Goal: Task Accomplishment & Management: Use online tool/utility

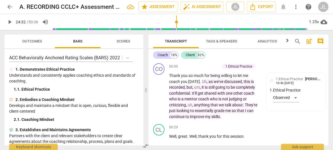
scroll to position [2368, 0]
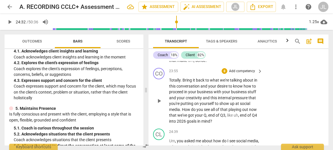
click at [157, 104] on span "play_arrow" at bounding box center [159, 101] width 7 height 7
click at [159, 104] on span "pause" at bounding box center [159, 101] width 7 height 7
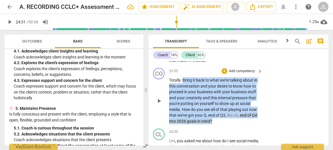
drag, startPoint x: 214, startPoint y: 128, endPoint x: 182, endPoint y: 86, distance: 53.1
click at [182, 86] on p "Totally . Bring it back to what we're talking about in this conversation and yo…" at bounding box center [214, 100] width 90 height 47
click at [217, 122] on div "+" at bounding box center [218, 120] width 6 height 6
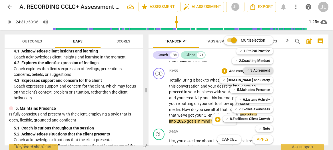
click at [266, 71] on b "3.Agreement" at bounding box center [259, 70] width 19 height 7
click at [266, 80] on b "[DOMAIN_NAME] and Safety" at bounding box center [248, 80] width 43 height 7
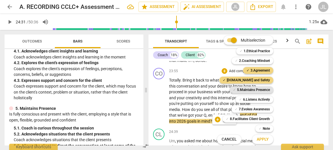
click at [266, 89] on b "5.Maintains Presence" at bounding box center [253, 89] width 33 height 7
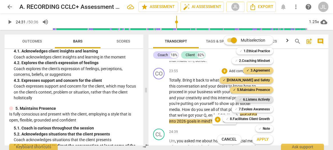
click at [265, 98] on b "6.Listens Actively" at bounding box center [256, 99] width 27 height 7
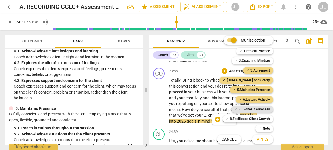
click at [264, 109] on b "7.Evokes Awareness" at bounding box center [254, 109] width 31 height 7
click at [268, 138] on button "Apply" at bounding box center [262, 139] width 21 height 10
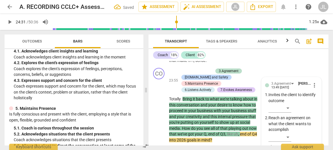
scroll to position [2470, 0]
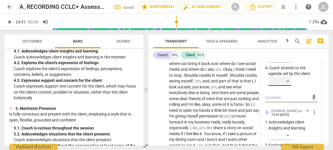
click at [287, 86] on div "​" at bounding box center [279, 81] width 23 height 9
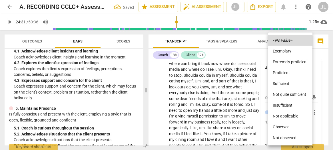
click at [283, 129] on li "Observed" at bounding box center [290, 127] width 44 height 11
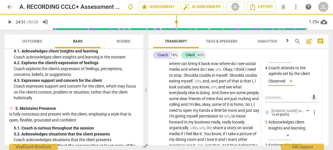
click at [315, 128] on p "Acknowledges client insights and learning" at bounding box center [293, 125] width 50 height 12
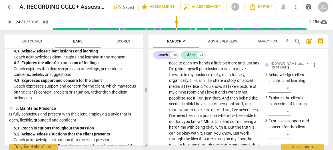
scroll to position [2527, 0]
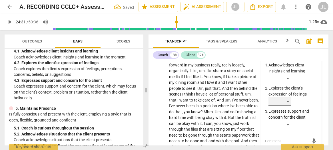
click at [289, 106] on div "​" at bounding box center [279, 101] width 23 height 9
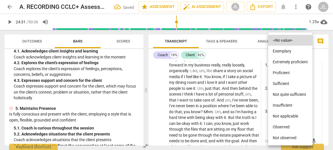
click at [289, 126] on li "Observed" at bounding box center [290, 127] width 44 height 11
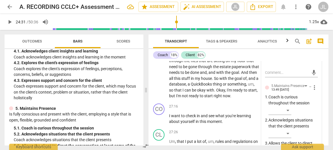
scroll to position [2607, 0]
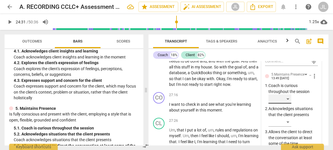
click at [288, 104] on div "​" at bounding box center [279, 98] width 23 height 9
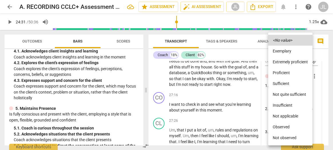
click at [289, 123] on li "Observed" at bounding box center [290, 127] width 44 height 11
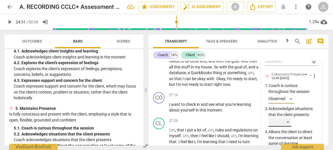
click at [288, 127] on div "​" at bounding box center [279, 122] width 23 height 9
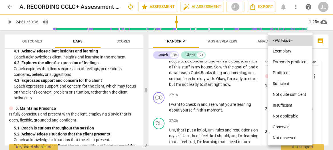
click at [288, 127] on li "Observed" at bounding box center [290, 127] width 44 height 11
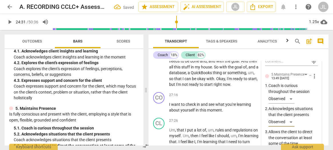
click at [315, 126] on div "Observed" at bounding box center [293, 123] width 50 height 11
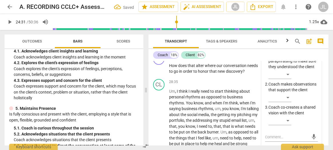
scroll to position [2755, 0]
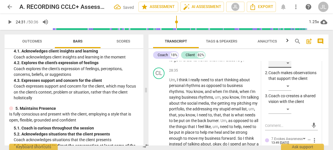
click at [287, 68] on div "​" at bounding box center [279, 63] width 23 height 9
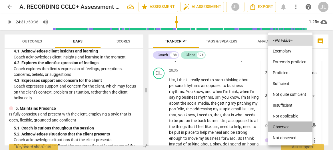
click at [286, 126] on li "Observed" at bounding box center [290, 127] width 44 height 11
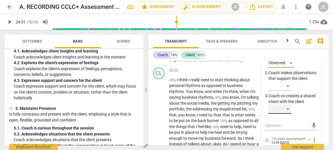
click at [288, 114] on div "​" at bounding box center [279, 109] width 23 height 9
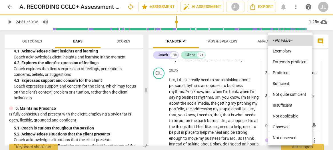
click at [288, 128] on li "Observed" at bounding box center [290, 127] width 44 height 11
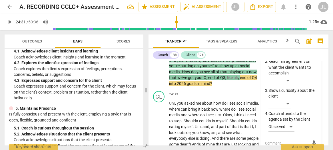
scroll to position [2400, 0]
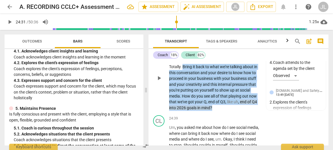
drag, startPoint x: 216, startPoint y: 119, endPoint x: 182, endPoint y: 79, distance: 52.8
click at [182, 79] on p "Totally . Bring it back to what we're talking about in this conversation and yo…" at bounding box center [214, 87] width 90 height 47
click at [217, 112] on div "+" at bounding box center [218, 113] width 6 height 6
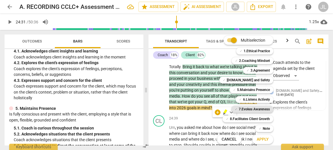
click at [256, 109] on b "7.Evokes Awareness" at bounding box center [254, 109] width 31 height 7
click at [263, 141] on span "Apply" at bounding box center [263, 140] width 12 height 6
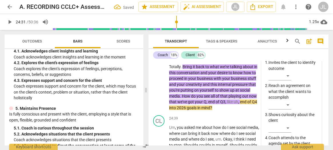
scroll to position [2470, 0]
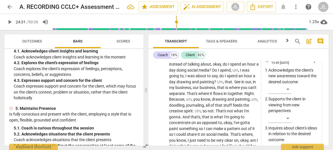
scroll to position [2847, 0]
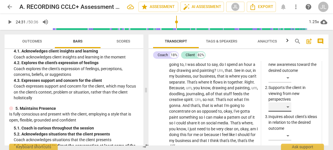
click at [288, 112] on div "​" at bounding box center [279, 106] width 23 height 9
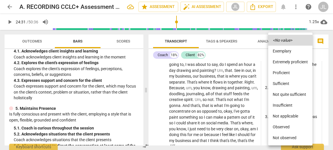
click at [287, 125] on li "Observed" at bounding box center [290, 127] width 44 height 11
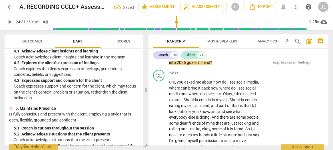
scroll to position [2458, 0]
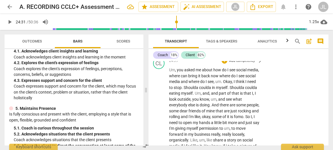
click at [172, 72] on span "Um" at bounding box center [172, 70] width 6 height 5
type input "1488"
click at [10, 20] on span "pause" at bounding box center [9, 22] width 7 height 7
type input "1507"
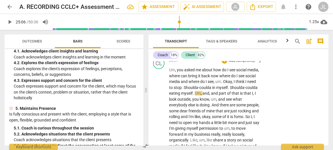
click at [223, 84] on span "." at bounding box center [222, 81] width 2 height 5
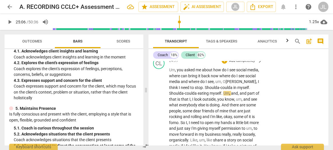
click at [203, 90] on span "." at bounding box center [204, 87] width 2 height 5
click at [232, 90] on span "in" at bounding box center [234, 87] width 4 height 5
click at [9, 21] on span "play_arrow" at bounding box center [9, 22] width 7 height 7
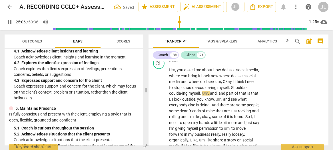
click at [9, 21] on span "pause" at bounding box center [9, 22] width 7 height 7
click at [10, 23] on span "play_arrow" at bounding box center [9, 22] width 7 height 7
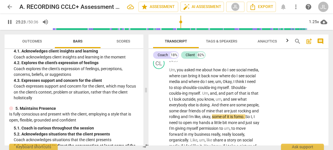
click at [10, 23] on span "pause" at bounding box center [9, 22] width 7 height 7
type input "1524"
click at [210, 119] on span "okay" at bounding box center [206, 116] width 8 height 5
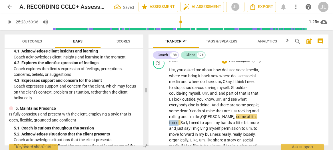
drag, startPoint x: 178, startPoint y: 127, endPoint x: 169, endPoint y: 128, distance: 9.7
click at [169, 128] on div "CL play_arrow pause 24:39 + Add competency keyboard_arrow_right Um , you asked …" at bounding box center [238, 147] width 180 height 184
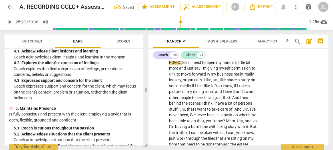
scroll to position [2494, 0]
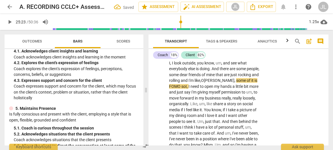
click at [11, 24] on span "play_arrow" at bounding box center [9, 22] width 7 height 7
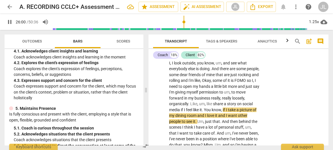
click at [9, 24] on span "pause" at bounding box center [9, 22] width 7 height 7
type input "1561"
click at [197, 124] on span "." at bounding box center [196, 121] width 2 height 5
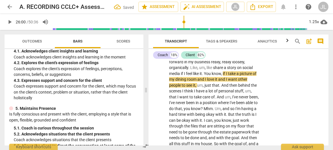
scroll to position [2542, 0]
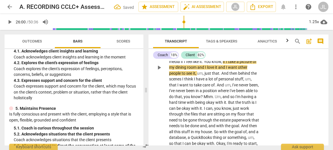
click at [158, 71] on span "play_arrow" at bounding box center [159, 67] width 7 height 7
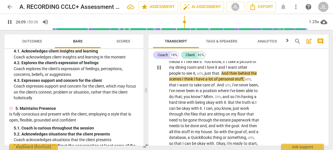
click at [160, 71] on span "pause" at bounding box center [159, 67] width 7 height 7
click at [0, 0] on span "play_arrow" at bounding box center [0, 0] width 0 height 0
click at [159, 71] on span "pause" at bounding box center [159, 67] width 7 height 7
type input "1572"
click at [221, 76] on span "." at bounding box center [220, 73] width 2 height 5
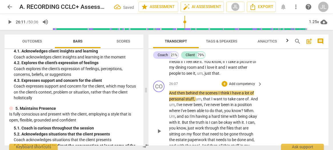
click at [169, 95] on span "And" at bounding box center [173, 93] width 8 height 5
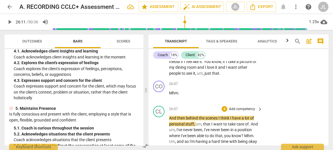
click at [150, 138] on div "CL play_arrow pause 26:07 + Add competency keyboard_arrow_right And then behind…" at bounding box center [238, 152] width 180 height 96
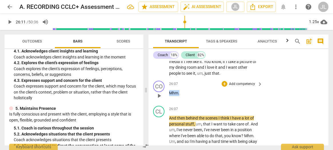
drag, startPoint x: 182, startPoint y: 98, endPoint x: 166, endPoint y: 99, distance: 15.7
click at [166, 99] on div "CO play_arrow pause 26:07 + Add competency keyboard_arrow_right Mhm ." at bounding box center [238, 90] width 180 height 25
click at [184, 91] on div "+" at bounding box center [185, 92] width 6 height 6
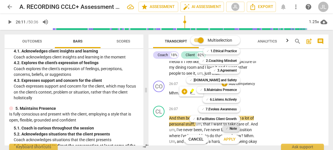
click at [231, 130] on b "Note" at bounding box center [232, 128] width 7 height 7
click at [229, 142] on span "Apply" at bounding box center [229, 140] width 12 height 6
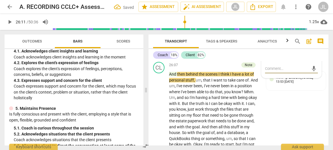
scroll to position [2598, 0]
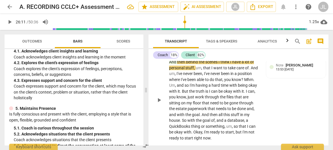
click at [158, 104] on span "play_arrow" at bounding box center [159, 100] width 7 height 7
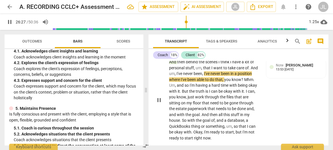
click at [158, 117] on div "play_arrow pause" at bounding box center [161, 100] width 15 height 78
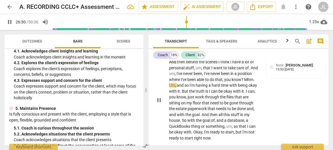
drag, startPoint x: 159, startPoint y: 107, endPoint x: 168, endPoint y: 104, distance: 9.7
click at [159, 104] on span "pause" at bounding box center [159, 100] width 7 height 7
click at [244, 82] on span "?" at bounding box center [242, 79] width 3 height 5
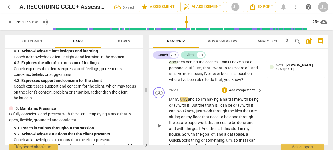
click at [180, 102] on span "." at bounding box center [179, 99] width 2 height 5
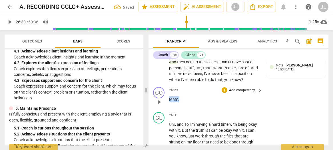
drag, startPoint x: 180, startPoint y: 105, endPoint x: 170, endPoint y: 105, distance: 10.0
click at [170, 102] on p "Mhm ." at bounding box center [214, 99] width 90 height 6
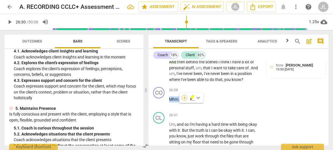
click at [184, 98] on div "+" at bounding box center [185, 98] width 6 height 6
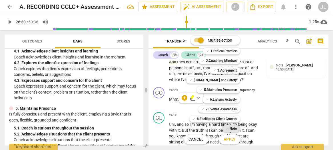
click at [234, 129] on b "Note" at bounding box center [232, 128] width 7 height 7
click at [232, 142] on span "Apply" at bounding box center [229, 140] width 12 height 6
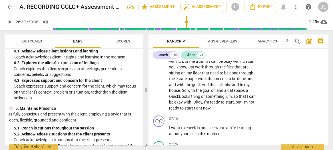
scroll to position [2655, 0]
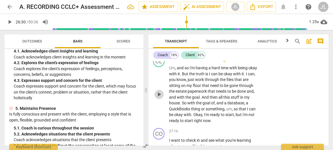
click at [159, 98] on span "play_arrow" at bounding box center [159, 94] width 7 height 7
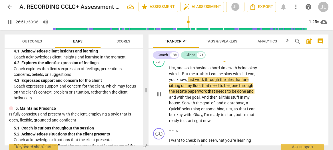
click at [160, 98] on span "pause" at bounding box center [159, 94] width 7 height 7
type input "1612"
click at [253, 92] on p "Um , and so I'm having a hard time with being okay with it . But the truth is I…" at bounding box center [214, 94] width 90 height 59
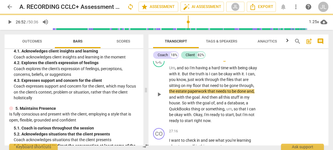
click at [159, 98] on span "play_arrow" at bounding box center [159, 94] width 7 height 7
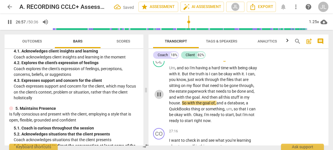
click at [159, 98] on span "pause" at bounding box center [159, 94] width 7 height 7
type input "1618"
click at [200, 100] on span "." at bounding box center [200, 97] width 2 height 5
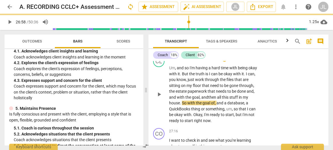
click at [160, 98] on span "play_arrow" at bounding box center [159, 94] width 7 height 7
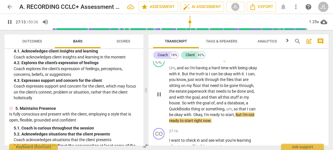
click at [160, 98] on span "pause" at bounding box center [159, 94] width 7 height 7
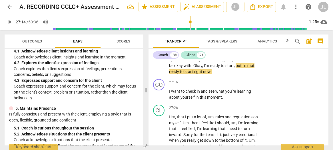
scroll to position [2716, 0]
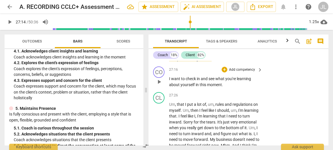
click at [160, 85] on span "play_arrow" at bounding box center [159, 81] width 7 height 7
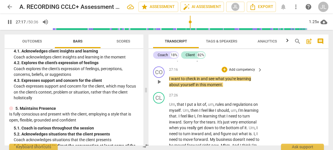
click at [160, 86] on div "play_arrow pause" at bounding box center [161, 82] width 15 height 8
click at [160, 85] on span "pause" at bounding box center [159, 81] width 7 height 7
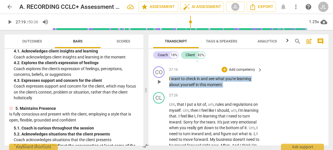
drag, startPoint x: 225, startPoint y: 92, endPoint x: 170, endPoint y: 84, distance: 56.4
click at [170, 84] on p "I want to check in and see what you're learning about yourself in this moment ." at bounding box center [214, 82] width 90 height 12
click at [228, 85] on div "+" at bounding box center [228, 83] width 6 height 6
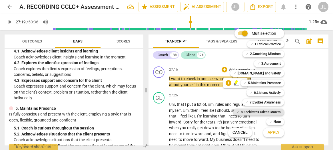
click at [259, 111] on b "8.Facilitates Client Growth" at bounding box center [261, 112] width 40 height 7
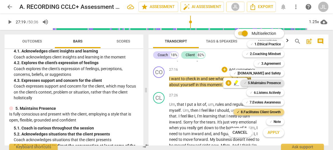
click at [270, 81] on b "5.Maintains Presence" at bounding box center [264, 83] width 33 height 7
click at [278, 133] on span "Apply" at bounding box center [273, 133] width 12 height 6
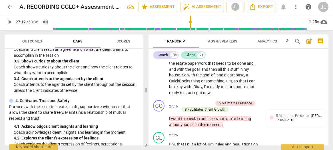
scroll to position [2695, 0]
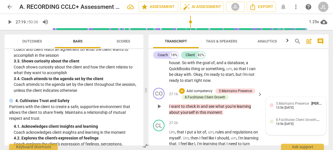
click at [293, 110] on div "13:56 [DATE]" at bounding box center [285, 108] width 18 height 4
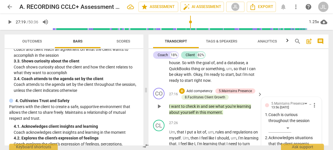
scroll to position [2794, 0]
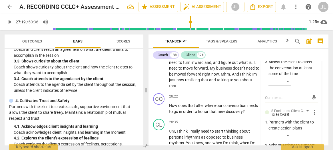
click at [312, 86] on div "​" at bounding box center [293, 82] width 50 height 11
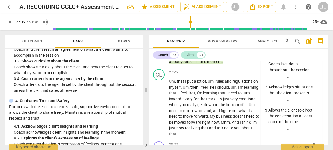
scroll to position [2737, 0]
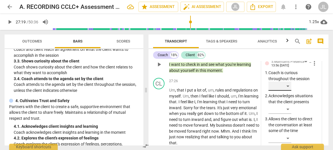
click at [285, 91] on div "​" at bounding box center [279, 86] width 23 height 9
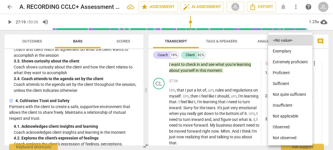
click at [281, 128] on li "Observed" at bounding box center [290, 127] width 44 height 11
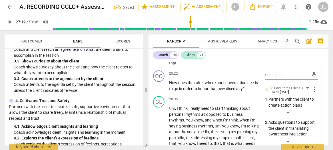
scroll to position [2828, 0]
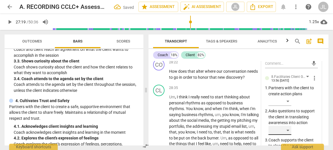
click at [287, 134] on div "​" at bounding box center [279, 130] width 23 height 9
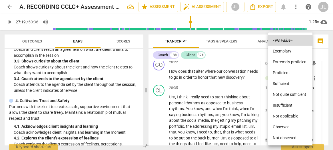
click at [286, 94] on li "Not quite sufficient" at bounding box center [290, 94] width 44 height 11
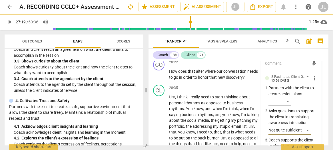
click at [155, 41] on span "Transcript" at bounding box center [176, 42] width 46 height 8
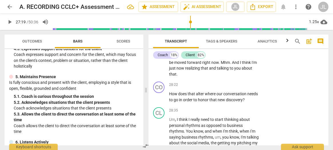
scroll to position [235, 0]
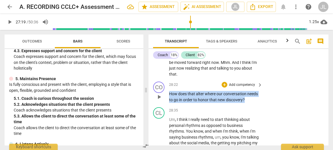
drag, startPoint x: 247, startPoint y: 104, endPoint x: 170, endPoint y: 100, distance: 77.1
click at [170, 100] on p "How does that alter where our conversation needs to go in order to honor that n…" at bounding box center [214, 97] width 90 height 12
click at [249, 98] on div "+" at bounding box center [250, 98] width 6 height 6
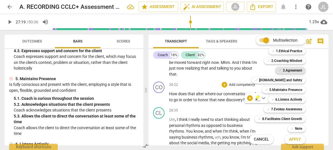
click at [296, 70] on b "3.Agreement" at bounding box center [292, 70] width 19 height 7
click at [296, 80] on b "[DOMAIN_NAME] and Safety" at bounding box center [280, 80] width 43 height 7
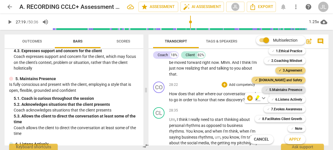
click at [293, 89] on b "5.Maintains Presence" at bounding box center [285, 89] width 33 height 7
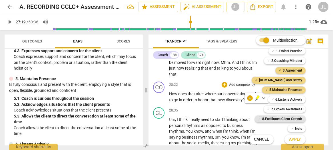
click at [293, 118] on b "8.Facilitates Client Growth" at bounding box center [282, 119] width 40 height 7
click at [293, 119] on b "8.Facilitates Client Growth" at bounding box center [282, 119] width 40 height 7
click at [291, 108] on b "7.Evokes Awareness" at bounding box center [286, 109] width 31 height 7
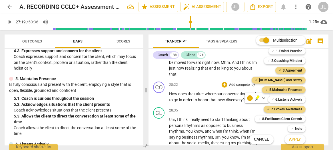
click at [295, 139] on span "Apply" at bounding box center [295, 140] width 12 height 6
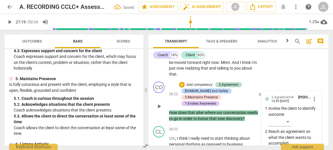
scroll to position [2922, 0]
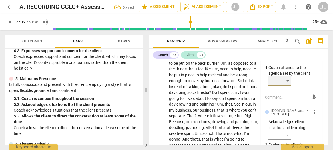
click at [289, 83] on div "​" at bounding box center [279, 80] width 23 height 9
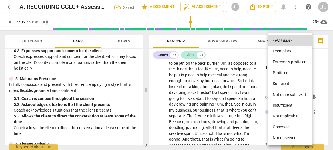
click at [290, 124] on li "Observed" at bounding box center [290, 127] width 44 height 11
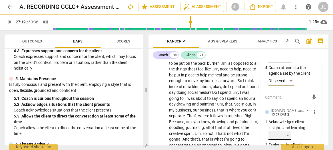
click at [287, 140] on div "​" at bounding box center [279, 135] width 23 height 9
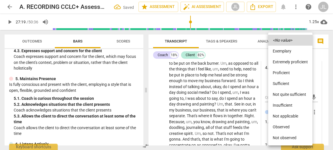
click at [284, 127] on li "Observed" at bounding box center [290, 127] width 44 height 11
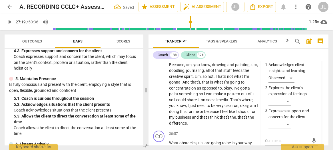
scroll to position [2990, 0]
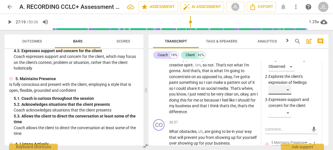
click at [287, 94] on div "​" at bounding box center [279, 89] width 23 height 9
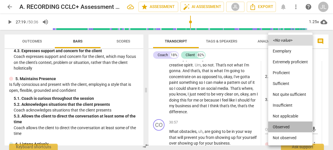
click at [287, 126] on li "Observed" at bounding box center [290, 127] width 44 height 11
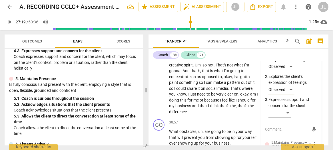
click at [317, 120] on div "3.Agreement [PERSON_NAME] 13:59 [DATE] more_vert 1. Invites the client to ident…" at bounding box center [291, 134] width 60 height 457
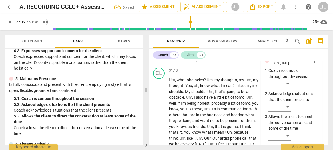
scroll to position [3082, 0]
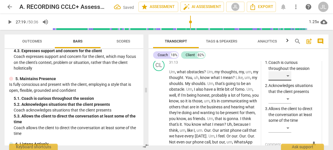
click at [286, 80] on div "​" at bounding box center [279, 75] width 23 height 9
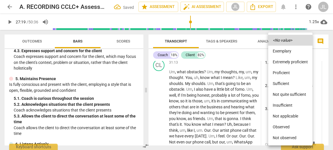
click at [286, 126] on li "Observed" at bounding box center [290, 127] width 44 height 11
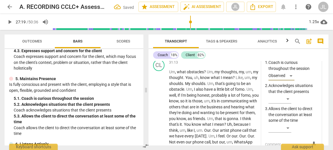
click at [317, 136] on div "3.Agreement [PERSON_NAME] 13:59 [DATE] more_vert 1. Invites the client to ident…" at bounding box center [291, 43] width 60 height 457
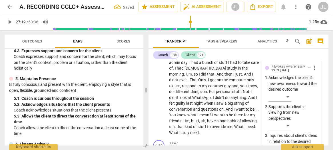
scroll to position [3184, 0]
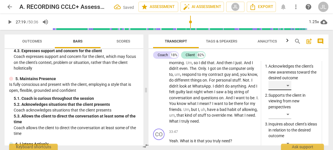
click at [288, 89] on div "​" at bounding box center [279, 85] width 23 height 9
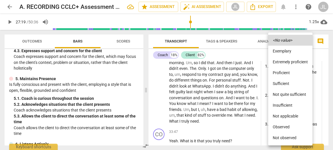
click at [285, 126] on li "Observed" at bounding box center [290, 127] width 44 height 11
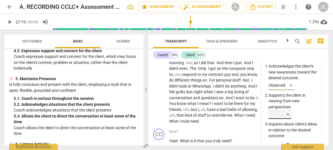
click at [287, 119] on div "​" at bounding box center [279, 114] width 23 height 9
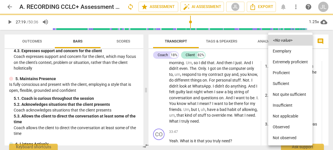
click at [287, 127] on li "Observed" at bounding box center [290, 127] width 44 height 11
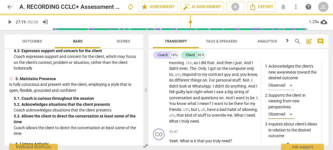
click at [153, 41] on span "Transcript" at bounding box center [176, 42] width 46 height 8
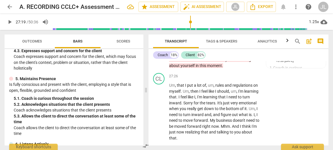
scroll to position [2754, 0]
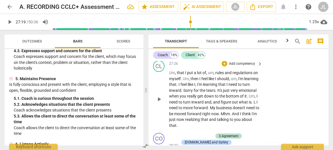
click at [158, 103] on span "play_arrow" at bounding box center [159, 99] width 7 height 7
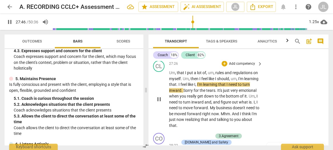
click at [178, 87] on span "." at bounding box center [177, 84] width 2 height 5
type input "1668"
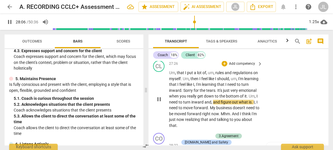
click at [251, 104] on span "." at bounding box center [252, 102] width 2 height 5
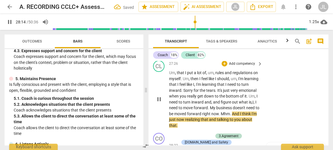
click at [160, 103] on span "pause" at bounding box center [159, 99] width 7 height 7
click at [221, 116] on span "Mhm" at bounding box center [225, 114] width 9 height 5
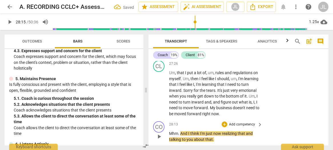
click at [180, 136] on span "And" at bounding box center [184, 133] width 8 height 5
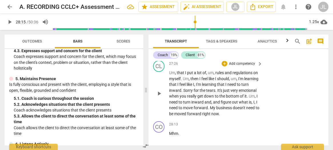
click at [153, 117] on div "CL play_arrow pause" at bounding box center [161, 89] width 16 height 56
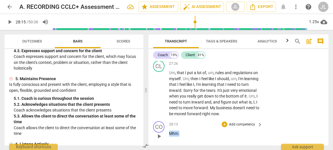
drag, startPoint x: 180, startPoint y: 138, endPoint x: 169, endPoint y: 138, distance: 10.6
click at [169, 137] on p "Mhm ." at bounding box center [214, 134] width 90 height 6
click at [184, 131] on div "+" at bounding box center [185, 132] width 6 height 6
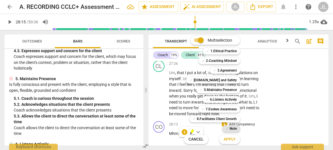
click at [234, 130] on b "Note" at bounding box center [232, 128] width 7 height 7
click at [233, 137] on span "Apply" at bounding box center [229, 140] width 12 height 6
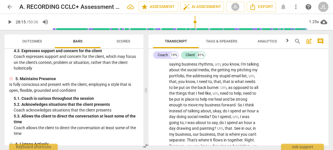
scroll to position [2912, 0]
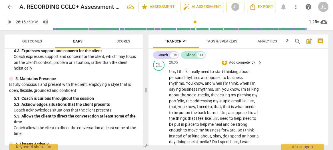
click at [172, 74] on span "Um" at bounding box center [172, 71] width 6 height 5
click at [9, 23] on span "pause" at bounding box center [9, 22] width 7 height 7
type input "1736"
click at [184, 86] on span "." at bounding box center [185, 83] width 2 height 5
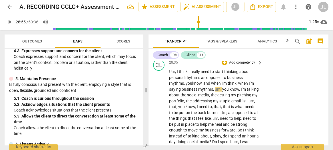
click at [184, 80] on span "personal" at bounding box center [177, 77] width 16 height 5
drag, startPoint x: 10, startPoint y: 24, endPoint x: 16, endPoint y: 25, distance: 5.4
click at [10, 24] on span "pause" at bounding box center [9, 22] width 7 height 7
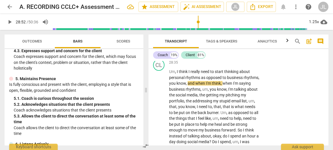
type input "1733"
click at [195, 86] on span "and" at bounding box center [192, 83] width 8 height 5
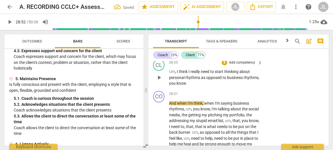
click at [203, 86] on p "Um , I think I really need to start thinking about personal rhythms as opposed …" at bounding box center [214, 78] width 90 height 18
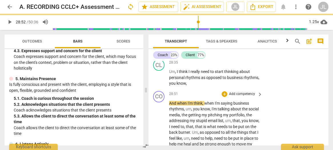
click at [170, 106] on span "And" at bounding box center [173, 103] width 8 height 5
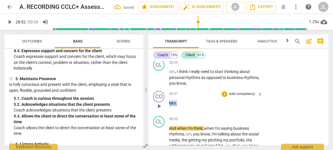
drag, startPoint x: 178, startPoint y: 108, endPoint x: 169, endPoint y: 109, distance: 9.4
click at [169, 109] on div "CO play_arrow pause 28:51 + Add competency keyboard_arrow_right Mm ." at bounding box center [238, 101] width 180 height 25
click at [182, 101] on div "+" at bounding box center [182, 102] width 6 height 6
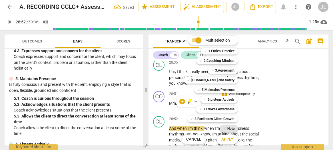
click at [231, 129] on b "Note" at bounding box center [230, 128] width 7 height 7
click at [231, 138] on span "Apply" at bounding box center [227, 140] width 12 height 6
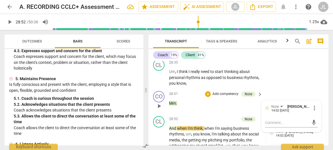
click at [152, 114] on div "CO play_arrow pause 28:51 + Add competency Note keyboard_arrow_right Mm . Note …" at bounding box center [238, 101] width 180 height 25
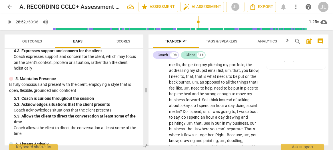
scroll to position [2962, 0]
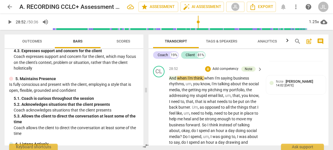
click at [172, 80] on span "And" at bounding box center [173, 78] width 8 height 5
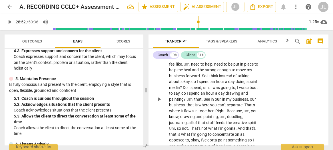
scroll to position [3002, 0]
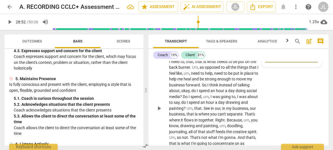
type textarea "a"
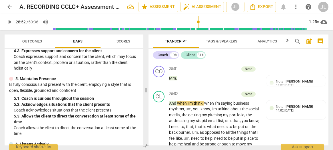
click at [209, 106] on span "when" at bounding box center [209, 103] width 11 height 5
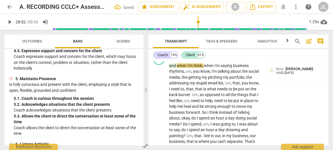
scroll to position [2987, 0]
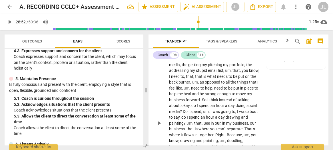
click at [158, 127] on span "play_arrow" at bounding box center [159, 123] width 7 height 7
click at [159, 127] on span "pause" at bounding box center [159, 123] width 7 height 7
type input "1748"
click at [208, 67] on span "my" at bounding box center [204, 65] width 6 height 5
click at [158, 127] on span "play_arrow" at bounding box center [159, 123] width 7 height 7
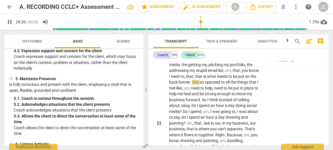
click at [158, 127] on span "pause" at bounding box center [159, 123] width 7 height 7
type input "1761"
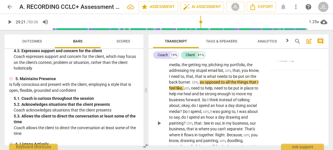
click at [225, 73] on span "," at bounding box center [224, 70] width 2 height 5
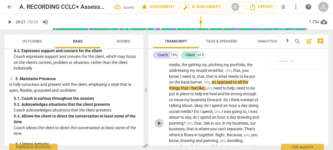
click at [160, 127] on span "play_arrow" at bounding box center [159, 123] width 7 height 7
click at [203, 84] on span "." at bounding box center [203, 82] width 2 height 5
type input "1765"
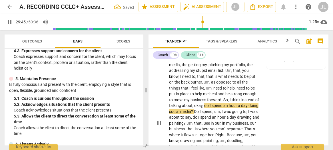
click at [200, 108] on span "okay" at bounding box center [198, 105] width 8 height 5
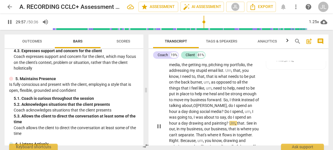
click at [159, 130] on span "pause" at bounding box center [159, 126] width 7 height 7
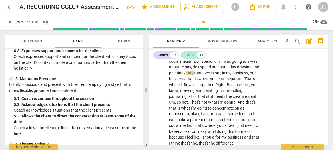
scroll to position [3050, 0]
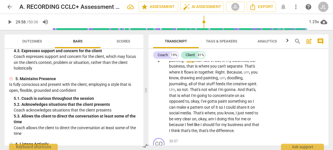
click at [158, 64] on span "play_arrow" at bounding box center [159, 60] width 7 height 7
click at [203, 63] on span "." at bounding box center [202, 60] width 2 height 5
type input "1803"
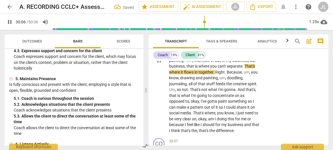
click at [158, 64] on span "pause" at bounding box center [159, 60] width 7 height 7
type input "1807"
click at [204, 63] on span "," at bounding box center [204, 60] width 2 height 5
click at [210, 63] on span "ee" at bounding box center [207, 60] width 5 height 5
click at [158, 64] on span "play_arrow" at bounding box center [159, 60] width 7 height 7
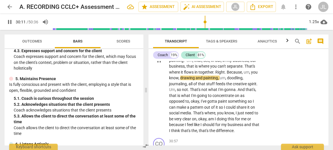
click at [160, 64] on span "pause" at bounding box center [159, 60] width 7 height 7
type input "1812"
click at [215, 74] on span "." at bounding box center [214, 72] width 2 height 5
click at [225, 74] on span "." at bounding box center [224, 72] width 2 height 5
click at [159, 64] on span "play_arrow" at bounding box center [159, 60] width 7 height 7
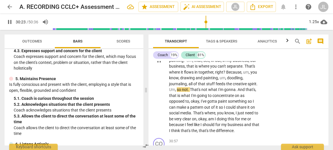
click at [190, 92] on span "." at bounding box center [189, 89] width 2 height 5
type input "1825"
click at [160, 64] on span "pause" at bounding box center [159, 60] width 7 height 7
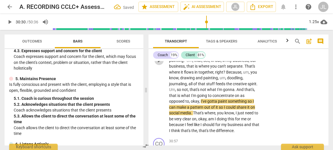
click at [160, 64] on span "play_arrow" at bounding box center [159, 60] width 7 height 7
click at [160, 64] on span "pause" at bounding box center [159, 60] width 7 height 7
type input "1832"
click at [199, 104] on span "okay" at bounding box center [195, 101] width 8 height 5
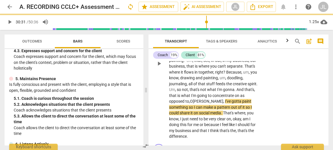
click at [161, 67] on span "play_arrow" at bounding box center [159, 63] width 7 height 7
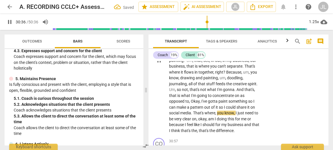
click at [161, 64] on span "pause" at bounding box center [159, 60] width 7 height 7
click at [176, 110] on span "can" at bounding box center [172, 107] width 7 height 5
click at [160, 64] on span "pause" at bounding box center [159, 60] width 7 height 7
type input "1837"
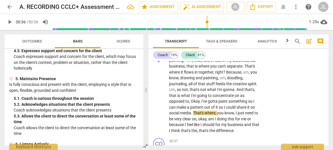
click at [204, 115] on span "That's" at bounding box center [198, 113] width 11 height 5
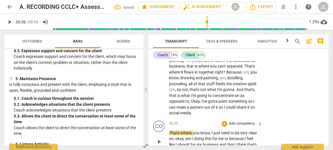
click at [169, 135] on span "That's" at bounding box center [174, 133] width 11 height 5
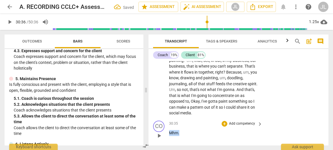
drag, startPoint x: 180, startPoint y: 139, endPoint x: 170, endPoint y: 139, distance: 10.3
click at [170, 136] on p "Mhm ." at bounding box center [214, 133] width 90 height 6
click at [185, 132] on div "+" at bounding box center [185, 131] width 6 height 6
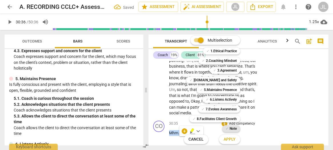
click at [232, 128] on b "Note" at bounding box center [232, 128] width 7 height 7
click at [231, 137] on span "Apply" at bounding box center [229, 140] width 12 height 6
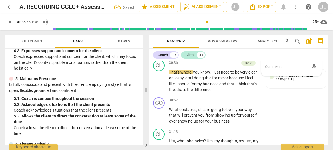
scroll to position [3148, 0]
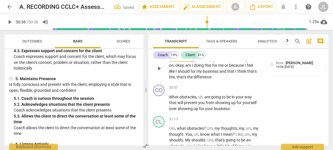
click at [159, 72] on span "play_arrow" at bounding box center [159, 68] width 7 height 7
click at [177, 68] on span "okay" at bounding box center [179, 65] width 8 height 5
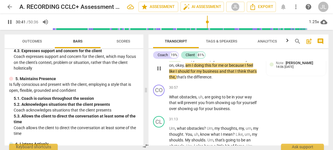
type input "1841"
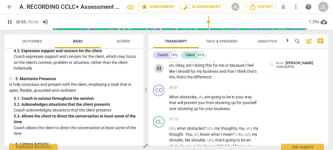
click at [160, 72] on span "pause" at bounding box center [159, 68] width 7 height 7
type input "1855"
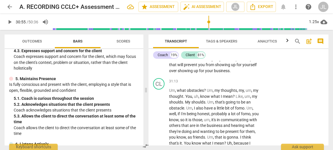
scroll to position [3174, 0]
